Goal: Navigation & Orientation: Find specific page/section

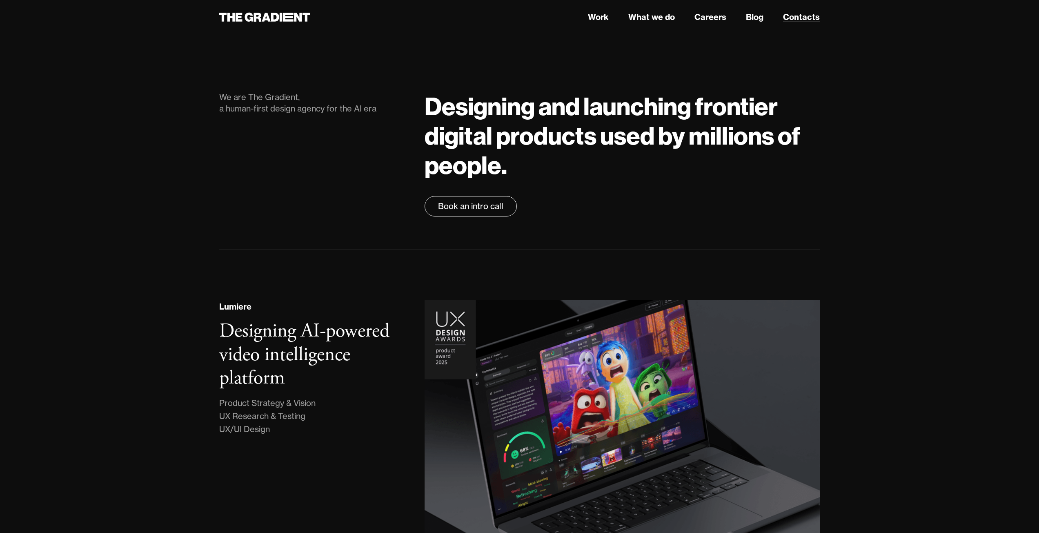
click at [800, 16] on link "Contacts" at bounding box center [801, 17] width 37 height 12
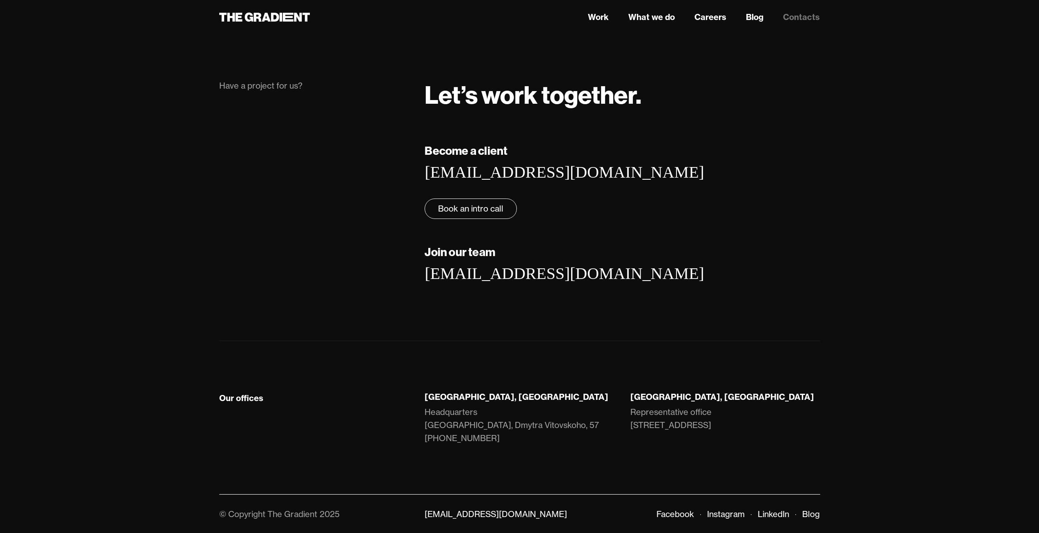
scroll to position [12, 0]
click at [713, 17] on link "Careers" at bounding box center [710, 17] width 32 height 12
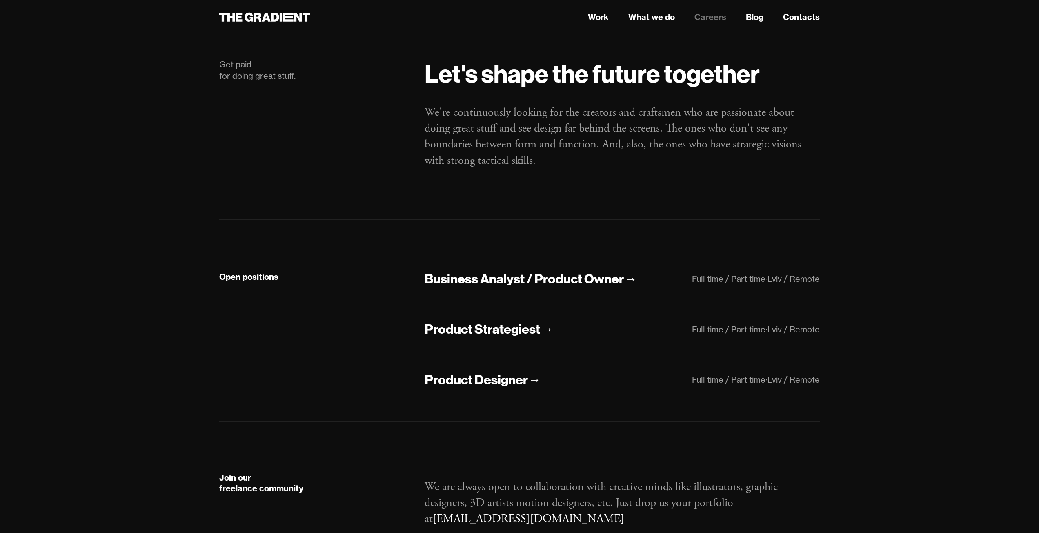
scroll to position [99, 0]
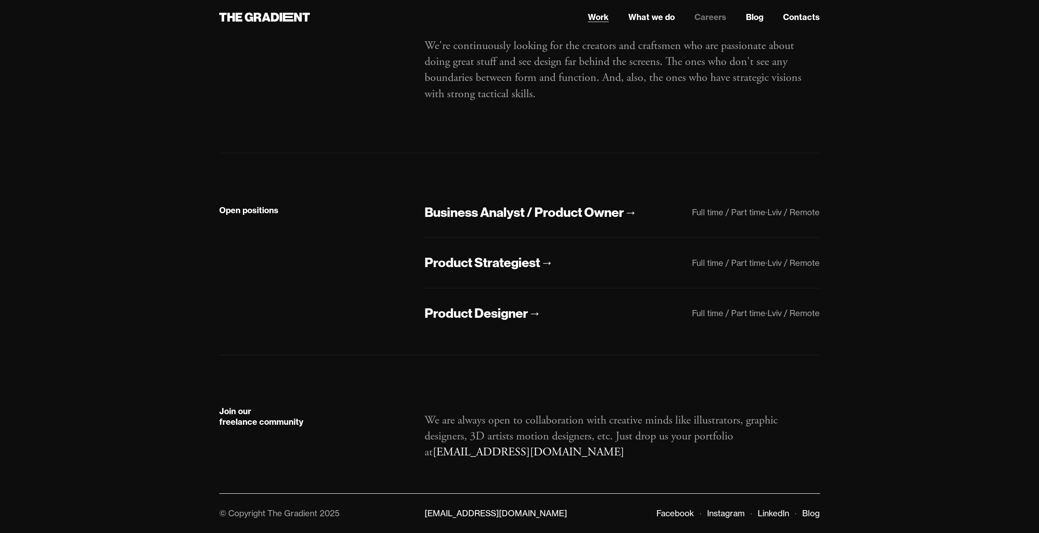
click at [595, 17] on link "Work" at bounding box center [598, 17] width 21 height 12
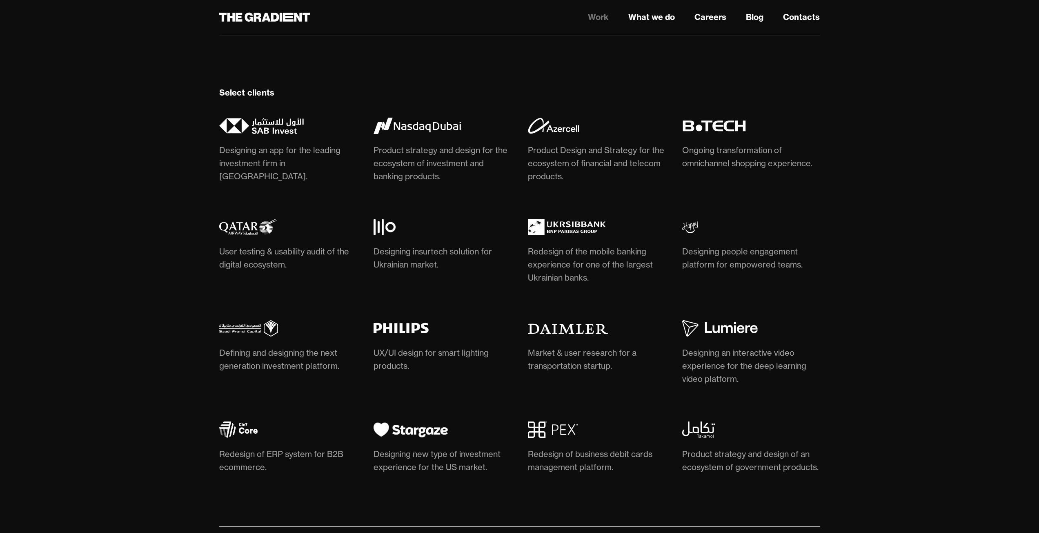
scroll to position [2365, 0]
